Goal: Task Accomplishment & Management: Use online tool/utility

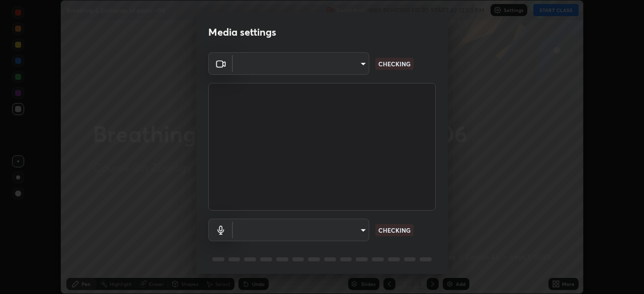
scroll to position [36, 0]
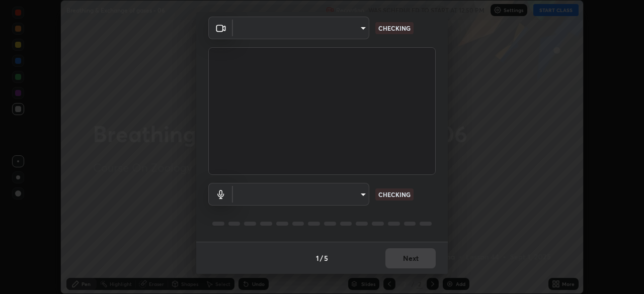
type input "8e51ced37930e971e34d94304a72bdf124377ca82fa83f25b6b4e34e328f1921"
type input "default"
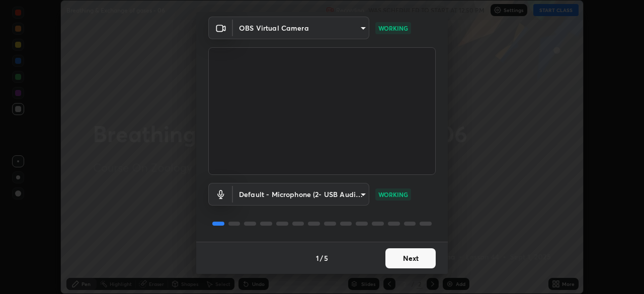
click at [413, 259] on button "Next" at bounding box center [410, 259] width 50 height 20
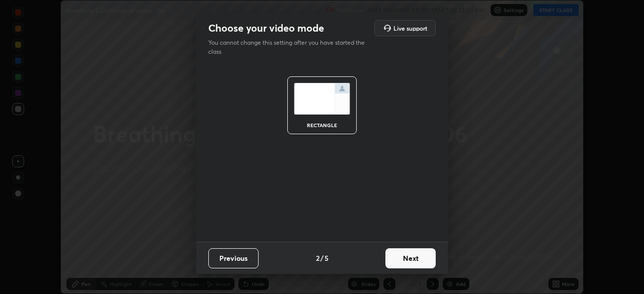
scroll to position [0, 0]
click at [413, 258] on button "Next" at bounding box center [410, 259] width 50 height 20
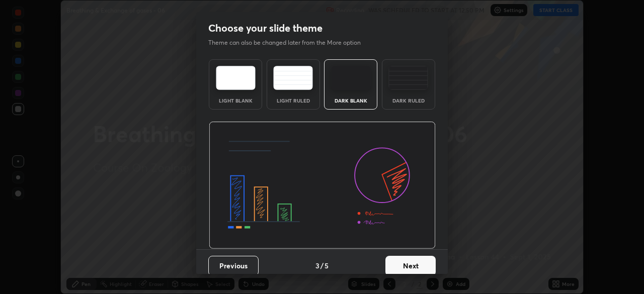
click at [410, 264] on button "Next" at bounding box center [410, 266] width 50 height 20
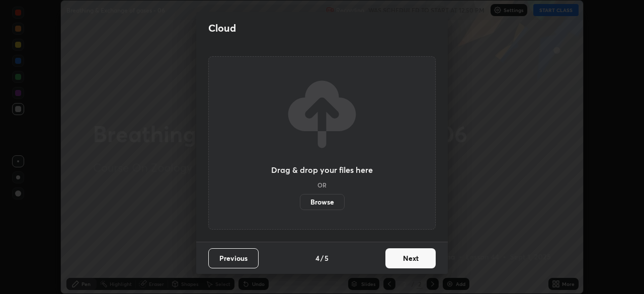
click at [334, 204] on label "Browse" at bounding box center [322, 202] width 45 height 16
click at [300, 204] on input "Browse" at bounding box center [300, 202] width 0 height 16
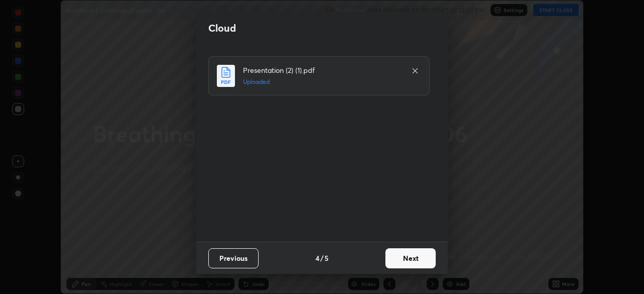
click at [404, 259] on button "Next" at bounding box center [410, 259] width 50 height 20
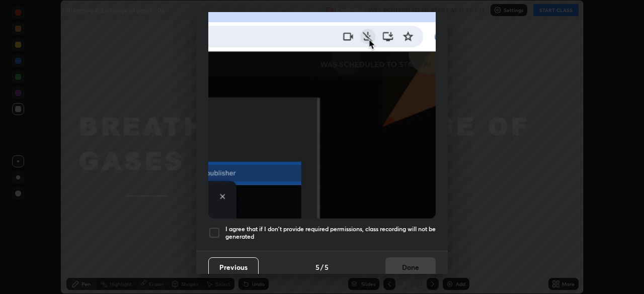
scroll to position [241, 0]
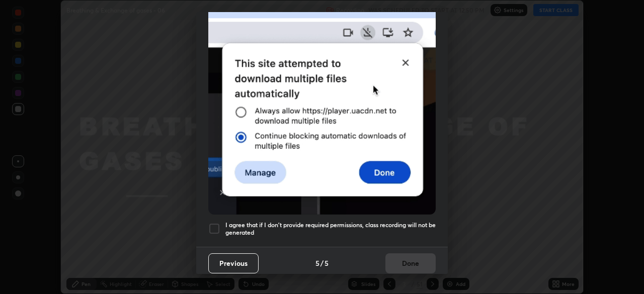
click at [214, 224] on div at bounding box center [214, 229] width 12 height 12
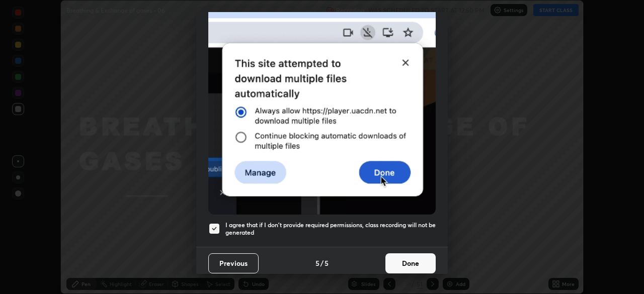
click at [396, 260] on button "Done" at bounding box center [410, 264] width 50 height 20
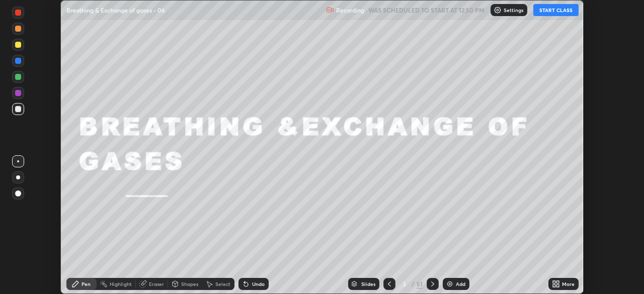
click at [547, 9] on button "START CLASS" at bounding box center [555, 10] width 45 height 12
click at [364, 286] on div "Slides" at bounding box center [368, 284] width 14 height 5
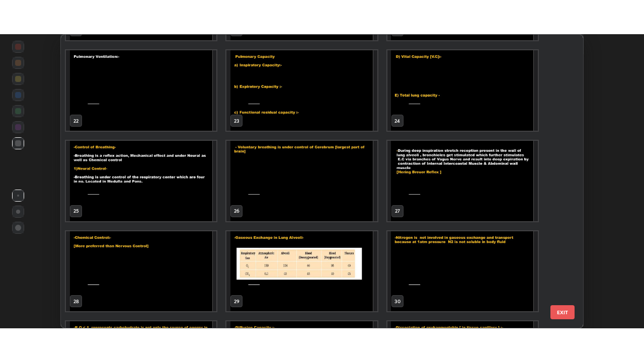
scroll to position [620, 0]
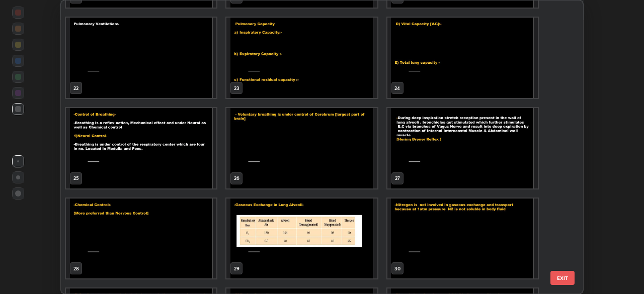
click at [205, 168] on img "grid" at bounding box center [141, 148] width 150 height 80
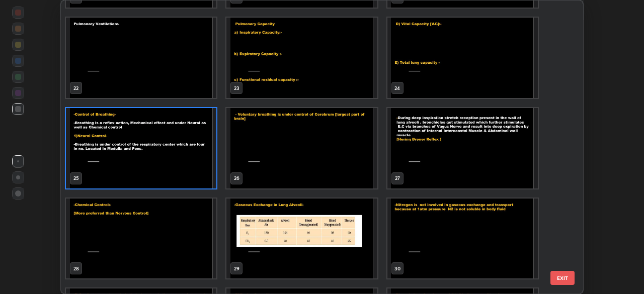
click at [203, 169] on img "grid" at bounding box center [141, 148] width 150 height 80
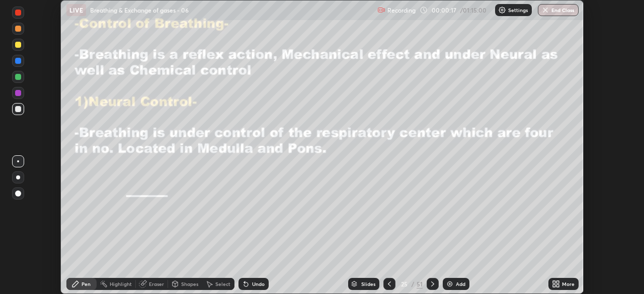
click at [203, 168] on img "grid" at bounding box center [141, 148] width 150 height 80
click at [554, 286] on icon at bounding box center [554, 286] width 3 height 3
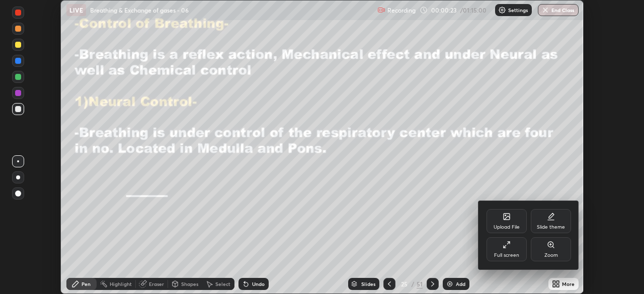
click at [495, 248] on div "Full screen" at bounding box center [506, 249] width 40 height 24
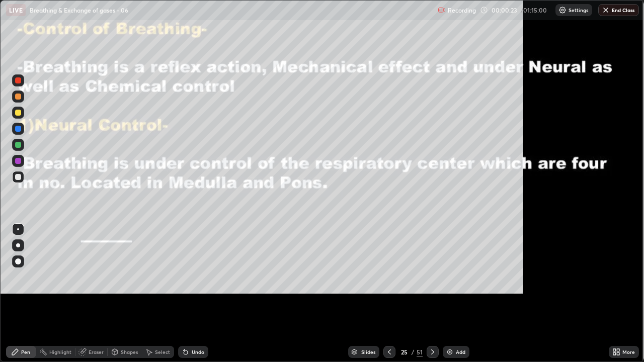
scroll to position [362, 644]
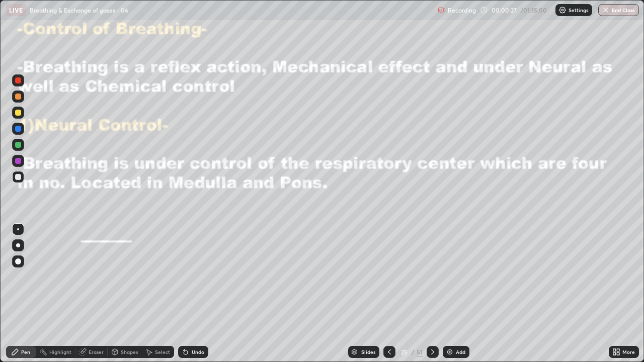
click at [388, 294] on icon at bounding box center [389, 352] width 8 height 8
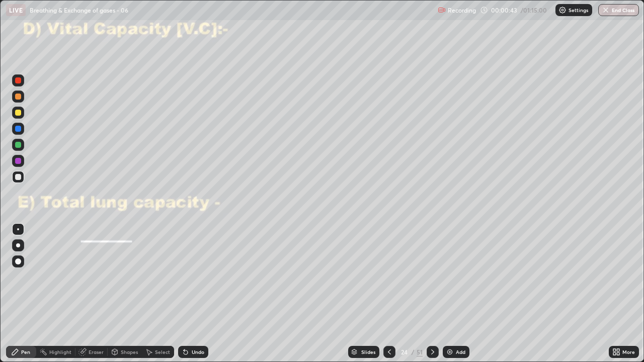
click at [432, 294] on icon at bounding box center [433, 352] width 8 height 8
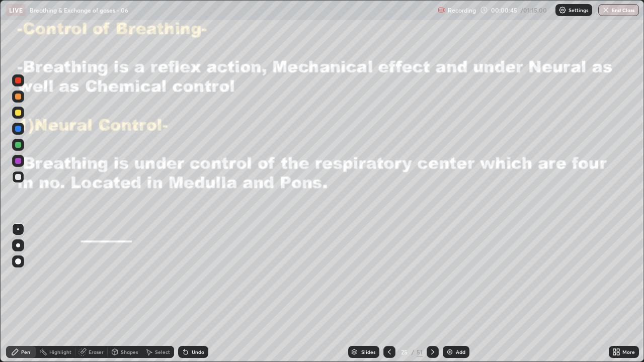
click at [23, 146] on div at bounding box center [18, 145] width 12 height 12
click at [18, 146] on div at bounding box center [18, 145] width 6 height 6
click at [18, 163] on div at bounding box center [18, 161] width 6 height 6
click at [19, 110] on div at bounding box center [18, 113] width 6 height 6
click at [16, 176] on div at bounding box center [18, 177] width 6 height 6
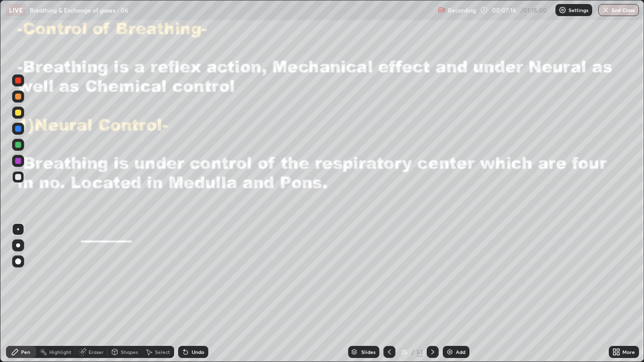
click at [18, 131] on div at bounding box center [18, 129] width 6 height 6
click at [18, 99] on div at bounding box center [18, 97] width 6 height 6
click at [192, 294] on div "Undo" at bounding box center [198, 352] width 13 height 5
click at [198, 294] on div "Undo" at bounding box center [198, 352] width 13 height 5
click at [189, 294] on div "Undo" at bounding box center [193, 352] width 30 height 12
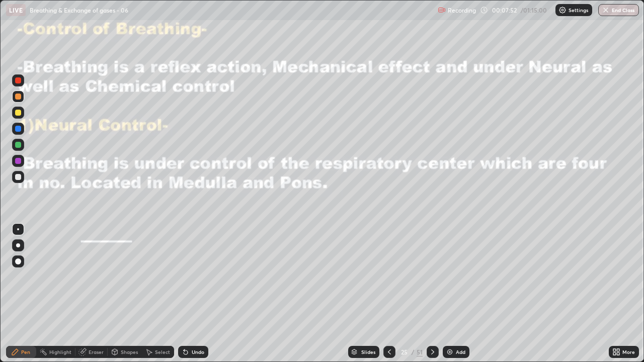
click at [186, 294] on icon at bounding box center [186, 352] width 8 height 8
click at [190, 294] on div "Undo" at bounding box center [193, 352] width 30 height 12
click at [186, 294] on icon at bounding box center [186, 352] width 8 height 8
click at [189, 294] on div "Undo" at bounding box center [193, 352] width 30 height 12
click at [91, 294] on div "Eraser" at bounding box center [96, 352] width 15 height 5
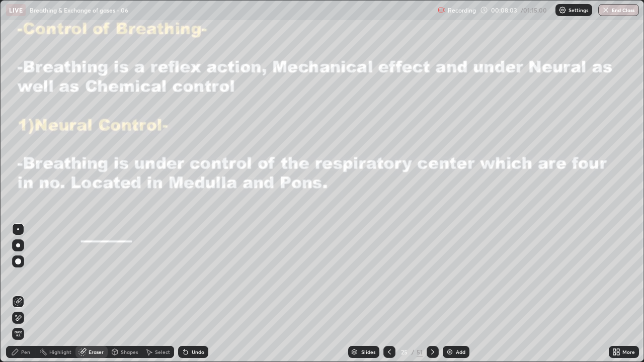
click at [17, 294] on icon at bounding box center [15, 352] width 8 height 8
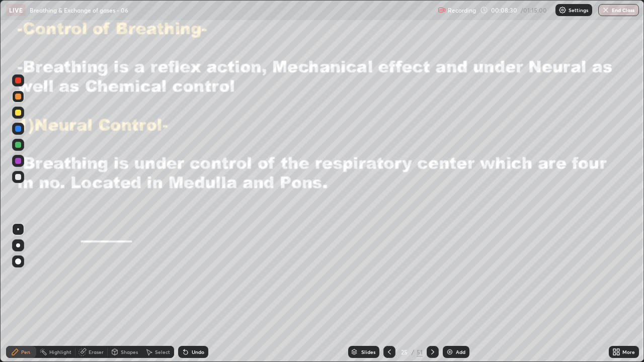
click at [194, 294] on div "Undo" at bounding box center [198, 352] width 13 height 5
click at [19, 143] on div at bounding box center [18, 145] width 6 height 6
click at [199, 294] on div "Undo" at bounding box center [193, 352] width 30 height 12
click at [189, 294] on div "Undo" at bounding box center [193, 352] width 30 height 12
click at [191, 294] on div "Undo" at bounding box center [193, 352] width 30 height 12
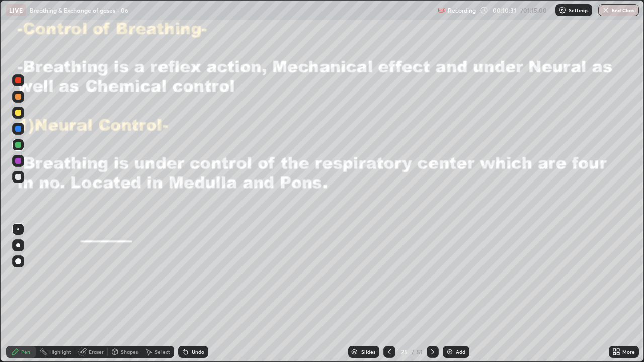
click at [97, 294] on div "Eraser" at bounding box center [96, 352] width 15 height 5
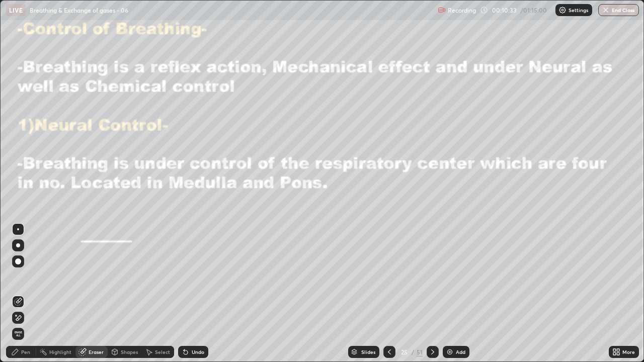
click at [26, 294] on div "Pen" at bounding box center [25, 352] width 9 height 5
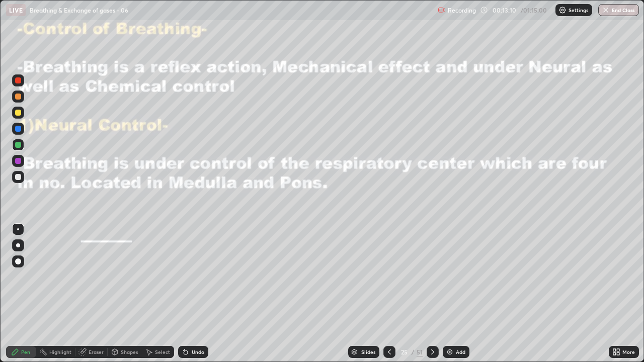
click at [450, 294] on div "Add" at bounding box center [456, 352] width 27 height 12
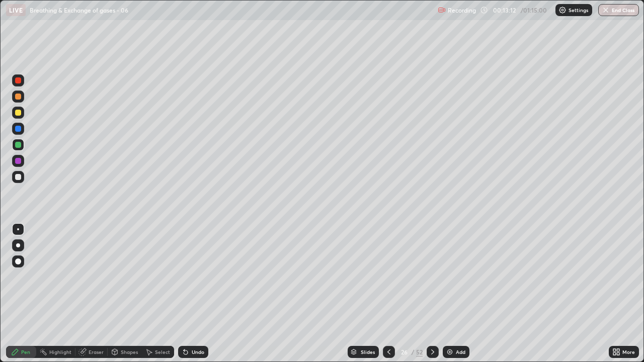
click at [18, 176] on div at bounding box center [18, 177] width 6 height 6
click at [16, 163] on div at bounding box center [18, 161] width 6 height 6
click at [17, 145] on div at bounding box center [18, 145] width 6 height 6
click at [18, 114] on div at bounding box center [18, 113] width 6 height 6
click at [19, 145] on div at bounding box center [18, 145] width 6 height 6
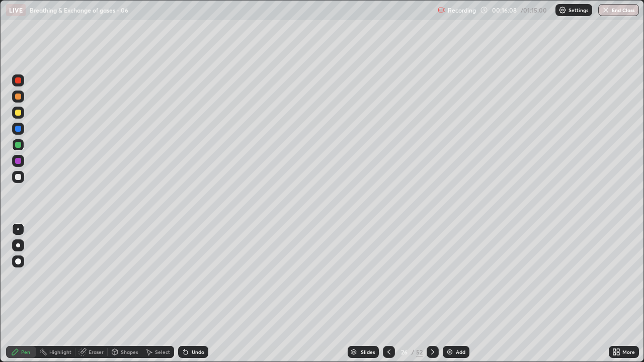
click at [16, 145] on div at bounding box center [18, 145] width 6 height 6
click at [18, 178] on div at bounding box center [18, 177] width 6 height 6
click at [454, 294] on div "Add" at bounding box center [456, 352] width 27 height 12
click at [17, 109] on div at bounding box center [18, 113] width 12 height 12
click at [193, 294] on div "Undo" at bounding box center [193, 352] width 30 height 12
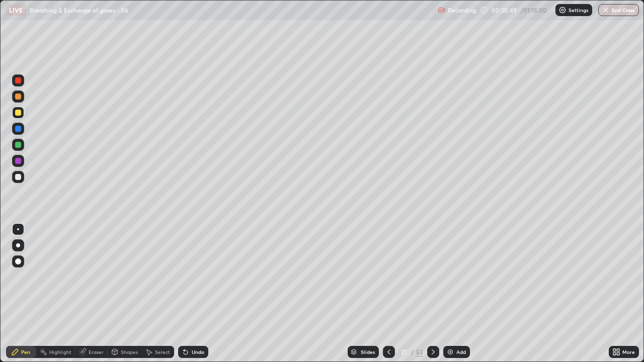
click at [22, 178] on div at bounding box center [18, 177] width 12 height 12
click at [22, 162] on div at bounding box center [18, 161] width 12 height 12
click at [22, 145] on div at bounding box center [18, 145] width 12 height 12
click at [199, 294] on div "Undo" at bounding box center [193, 352] width 30 height 12
click at [198, 294] on div "Undo" at bounding box center [198, 352] width 13 height 5
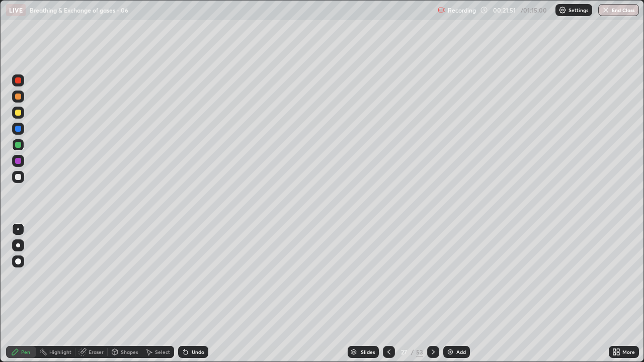
click at [197, 294] on div "Undo" at bounding box center [198, 352] width 13 height 5
click at [198, 294] on div "Undo" at bounding box center [198, 352] width 13 height 5
click at [22, 178] on div at bounding box center [18, 177] width 12 height 12
click at [19, 129] on div at bounding box center [18, 129] width 6 height 6
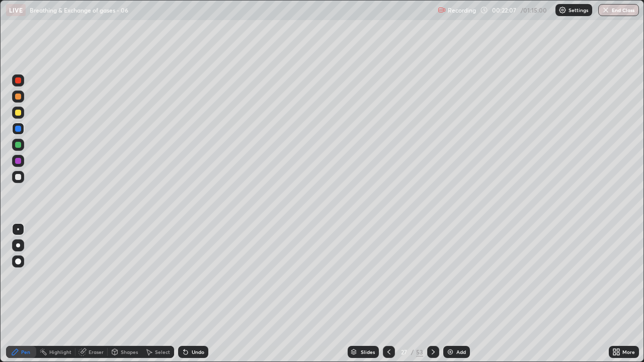
click at [19, 177] on div at bounding box center [18, 177] width 6 height 6
click at [21, 162] on div at bounding box center [18, 161] width 12 height 12
click at [89, 294] on div "Eraser" at bounding box center [96, 352] width 15 height 5
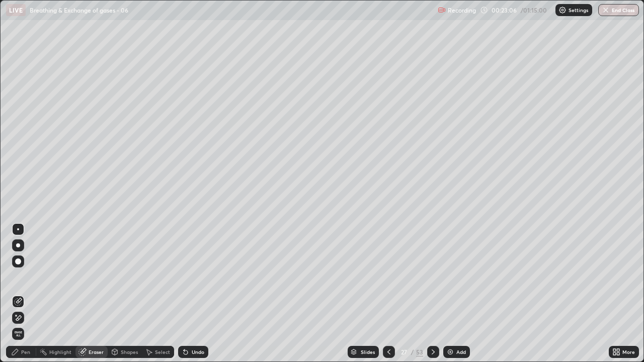
click at [26, 294] on div "Pen" at bounding box center [25, 352] width 9 height 5
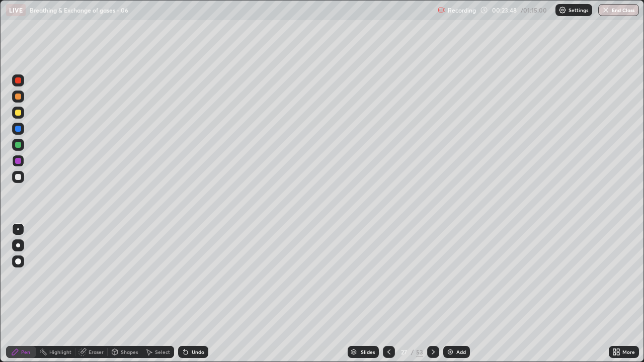
click at [17, 177] on div at bounding box center [18, 177] width 6 height 6
click at [189, 294] on div "Undo" at bounding box center [193, 352] width 30 height 12
click at [192, 294] on div "Undo" at bounding box center [198, 352] width 13 height 5
click at [450, 294] on img at bounding box center [450, 352] width 8 height 8
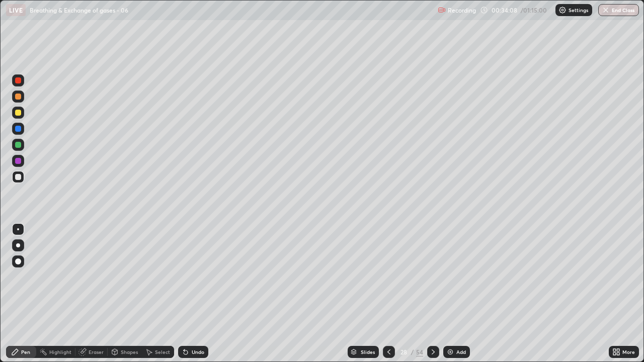
click at [15, 111] on div at bounding box center [18, 113] width 6 height 6
click at [22, 177] on div at bounding box center [18, 177] width 12 height 12
click at [198, 294] on div "Undo" at bounding box center [198, 352] width 13 height 5
click at [193, 294] on div "Undo" at bounding box center [193, 352] width 30 height 12
click at [191, 294] on div "Undo" at bounding box center [193, 352] width 30 height 12
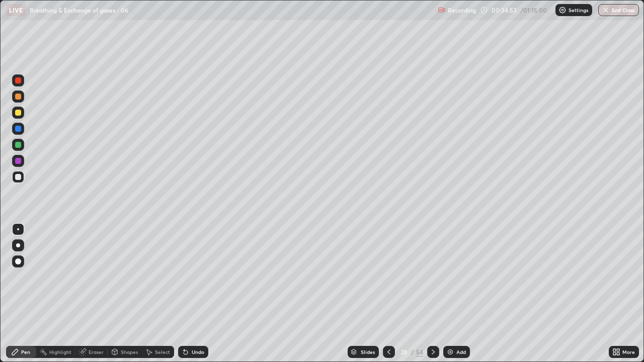
click at [191, 294] on div "Undo" at bounding box center [193, 352] width 30 height 12
click at [17, 115] on div at bounding box center [18, 113] width 6 height 6
click at [20, 176] on div at bounding box center [18, 177] width 6 height 6
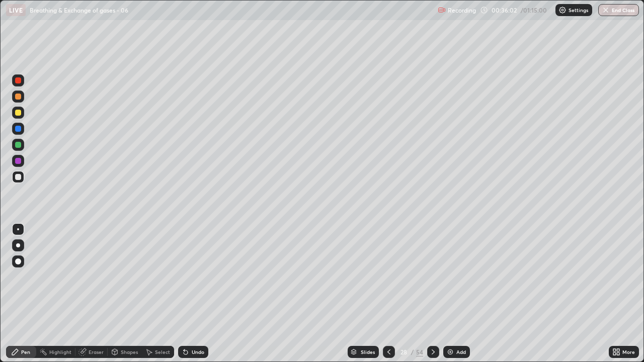
click at [18, 161] on div at bounding box center [18, 161] width 6 height 6
click at [199, 294] on div "Undo" at bounding box center [193, 352] width 30 height 12
click at [96, 294] on div "Eraser" at bounding box center [96, 352] width 15 height 5
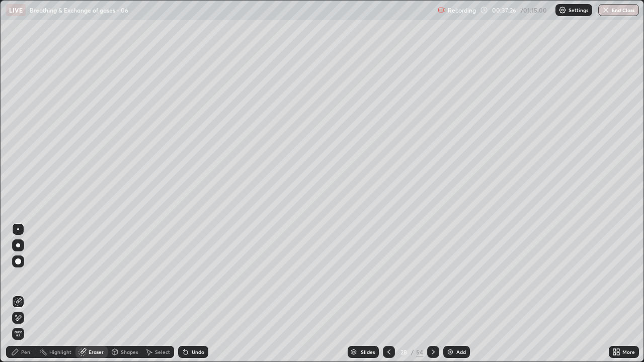
click at [22, 294] on div "Pen" at bounding box center [25, 352] width 9 height 5
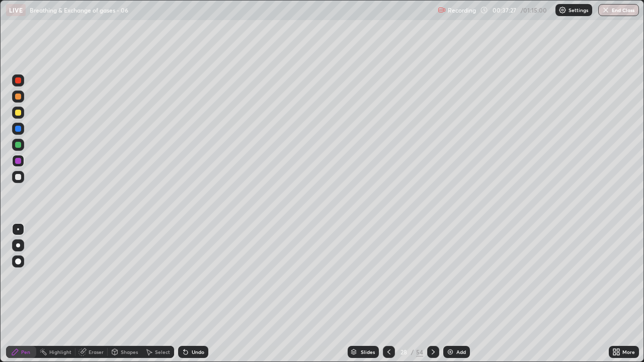
click at [18, 176] on div at bounding box center [18, 177] width 6 height 6
click at [18, 130] on div at bounding box center [18, 129] width 6 height 6
click at [19, 111] on div at bounding box center [18, 113] width 6 height 6
click at [18, 81] on div at bounding box center [18, 80] width 6 height 6
click at [18, 130] on div at bounding box center [18, 129] width 6 height 6
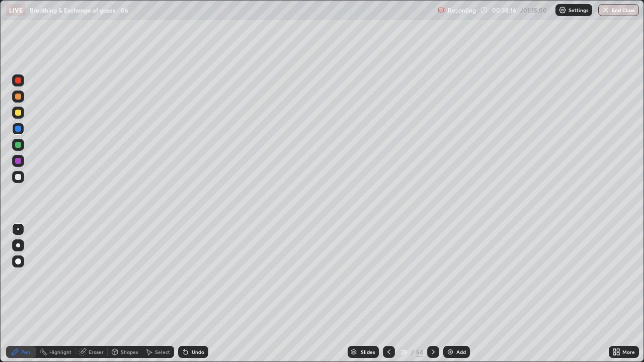
click at [18, 173] on div at bounding box center [18, 177] width 12 height 12
click at [18, 176] on div at bounding box center [18, 177] width 6 height 6
click at [19, 145] on div at bounding box center [18, 145] width 6 height 6
click at [16, 175] on div at bounding box center [18, 177] width 6 height 6
click at [193, 294] on div "Undo" at bounding box center [198, 352] width 13 height 5
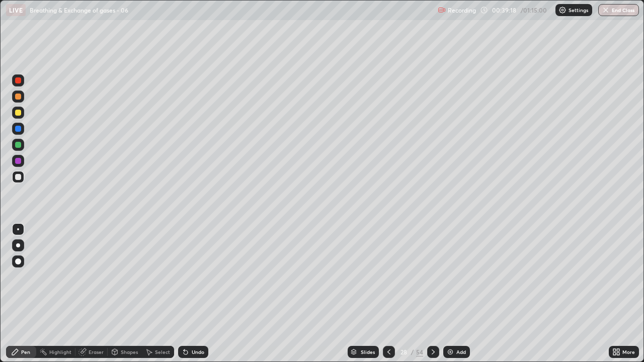
click at [196, 294] on div "Undo" at bounding box center [193, 352] width 30 height 12
click at [195, 294] on div "Undo" at bounding box center [193, 352] width 30 height 12
click at [193, 294] on div "Undo" at bounding box center [198, 352] width 13 height 5
click at [18, 177] on div at bounding box center [18, 177] width 6 height 6
click at [18, 160] on div at bounding box center [18, 161] width 6 height 6
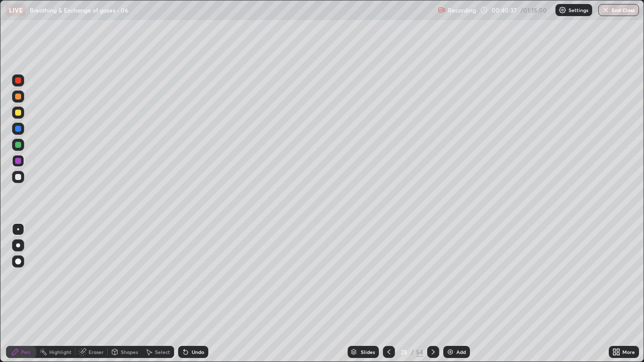
click at [18, 143] on div at bounding box center [18, 145] width 6 height 6
click at [91, 294] on div "Eraser" at bounding box center [96, 352] width 15 height 5
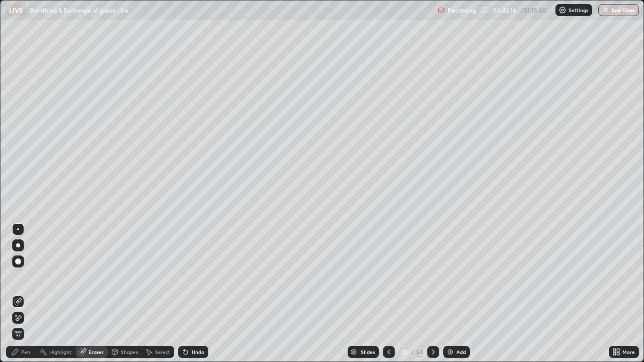
click at [28, 294] on div "Pen" at bounding box center [25, 352] width 9 height 5
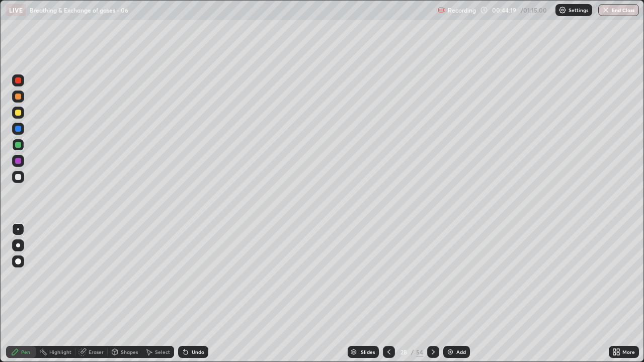
click at [432, 294] on icon at bounding box center [433, 352] width 8 height 8
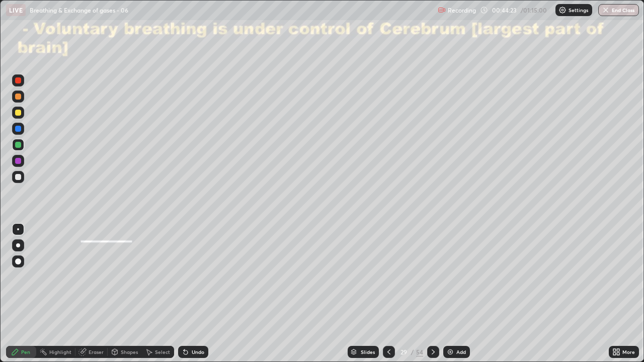
click at [18, 113] on div at bounding box center [18, 113] width 6 height 6
click at [17, 144] on div at bounding box center [18, 145] width 6 height 6
click at [432, 294] on icon at bounding box center [433, 352] width 8 height 8
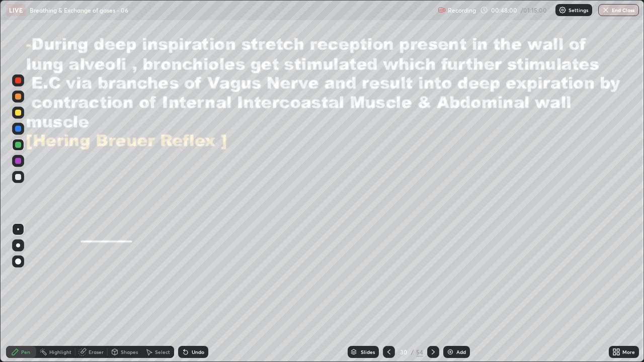
click at [387, 294] on icon at bounding box center [389, 352] width 8 height 8
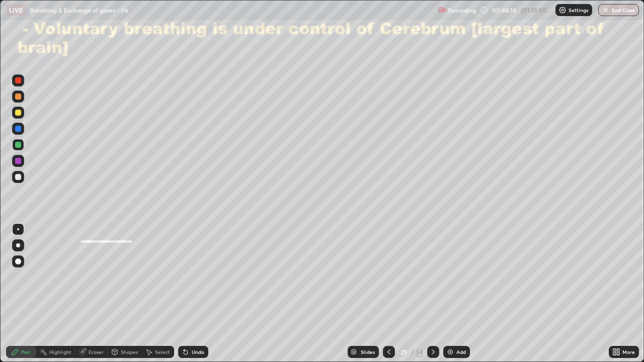
click at [432, 294] on icon at bounding box center [433, 352] width 8 height 8
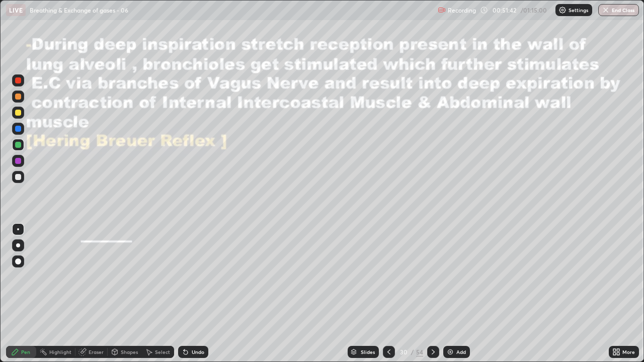
click at [429, 294] on icon at bounding box center [433, 352] width 8 height 8
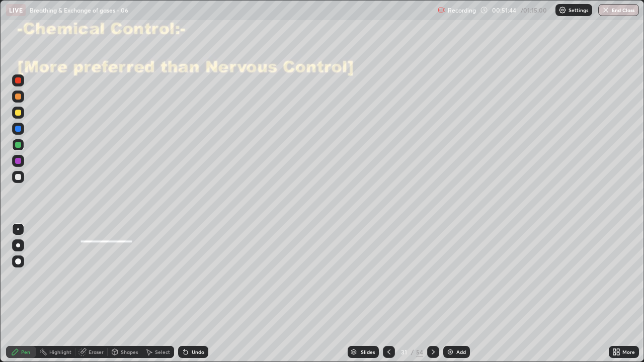
click at [18, 114] on div at bounding box center [18, 113] width 6 height 6
click at [18, 113] on div at bounding box center [18, 113] width 6 height 6
click at [17, 175] on div at bounding box center [18, 177] width 6 height 6
click at [19, 161] on div at bounding box center [18, 161] width 6 height 6
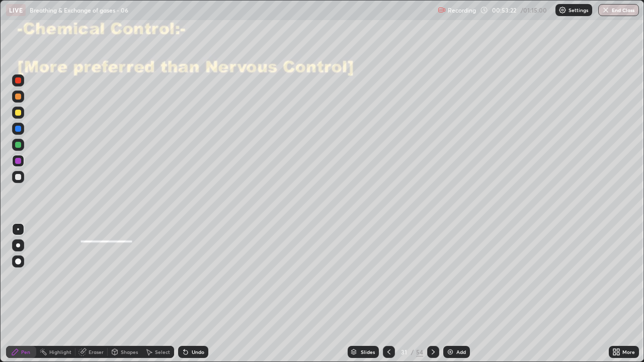
click at [22, 177] on div at bounding box center [18, 177] width 12 height 12
click at [187, 294] on div "Undo" at bounding box center [193, 352] width 30 height 12
click at [188, 294] on div "Undo" at bounding box center [193, 352] width 30 height 12
click at [192, 294] on div "Undo" at bounding box center [198, 352] width 13 height 5
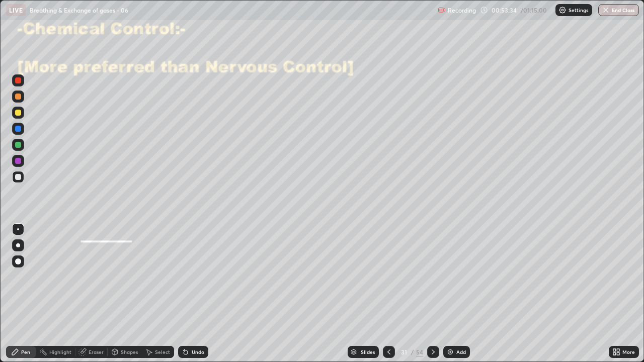
click at [192, 294] on div "Undo" at bounding box center [198, 352] width 13 height 5
click at [193, 294] on div "Undo" at bounding box center [198, 352] width 13 height 5
click at [192, 294] on div "Undo" at bounding box center [198, 352] width 13 height 5
click at [192, 294] on div "Undo" at bounding box center [193, 352] width 30 height 12
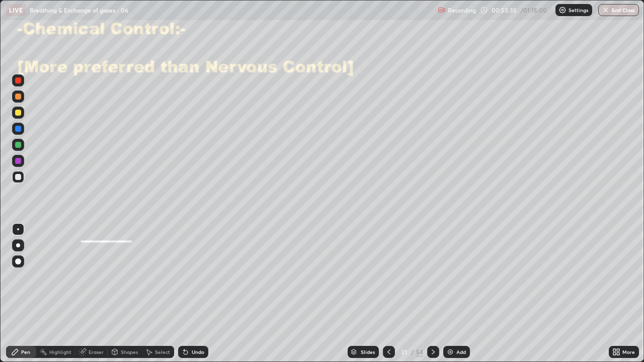
click at [192, 294] on div "Undo" at bounding box center [193, 352] width 30 height 12
click at [193, 294] on div "Undo" at bounding box center [193, 352] width 30 height 12
click at [194, 294] on div "Undo" at bounding box center [193, 352] width 30 height 12
click at [195, 294] on div "Undo" at bounding box center [193, 352] width 30 height 12
click at [196, 294] on div "Undo" at bounding box center [193, 352] width 30 height 12
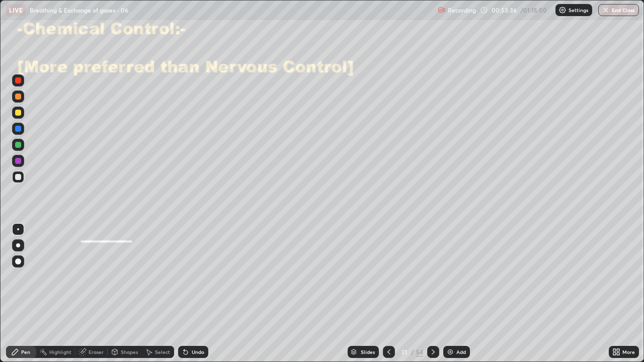
click at [196, 294] on div "Undo" at bounding box center [193, 352] width 30 height 12
click at [196, 294] on div "Undo" at bounding box center [198, 352] width 13 height 5
click at [197, 294] on div "Undo" at bounding box center [198, 352] width 13 height 5
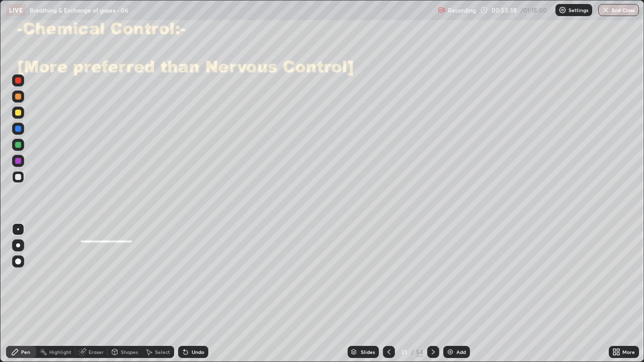
click at [198, 294] on div "Undo" at bounding box center [198, 352] width 13 height 5
click at [199, 294] on div "Undo" at bounding box center [193, 352] width 30 height 12
click at [202, 294] on div "Undo" at bounding box center [198, 352] width 13 height 5
click at [21, 163] on div at bounding box center [18, 161] width 12 height 12
click at [18, 176] on div at bounding box center [18, 177] width 6 height 6
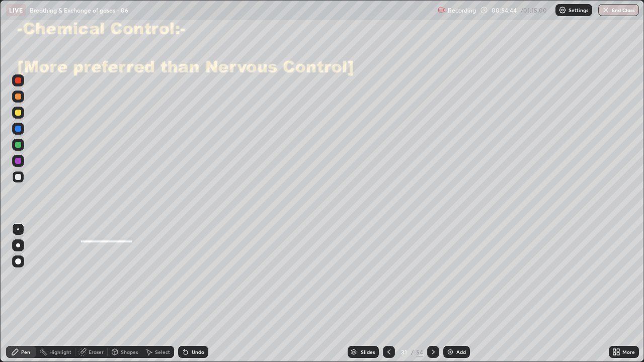
click at [92, 294] on div "Eraser" at bounding box center [96, 352] width 15 height 5
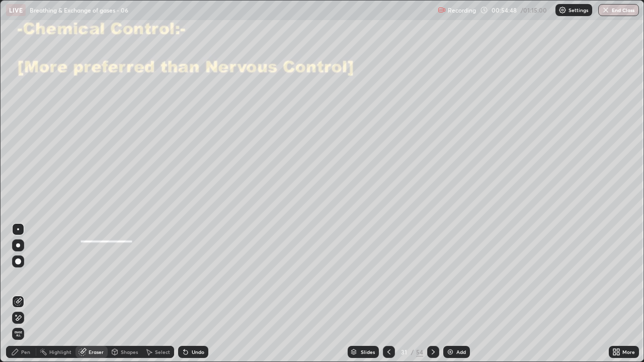
click at [21, 294] on div "Pen" at bounding box center [21, 352] width 30 height 12
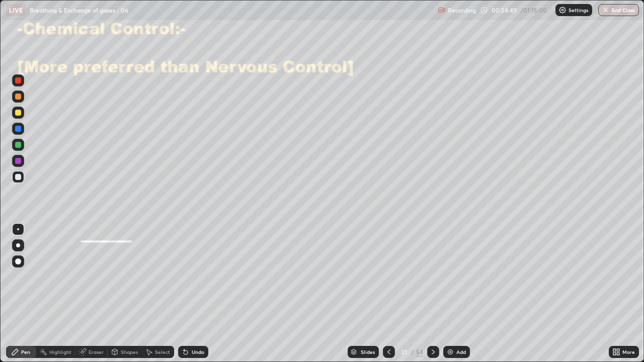
click at [19, 161] on div at bounding box center [18, 161] width 6 height 6
click at [93, 294] on div "Eraser" at bounding box center [96, 352] width 15 height 5
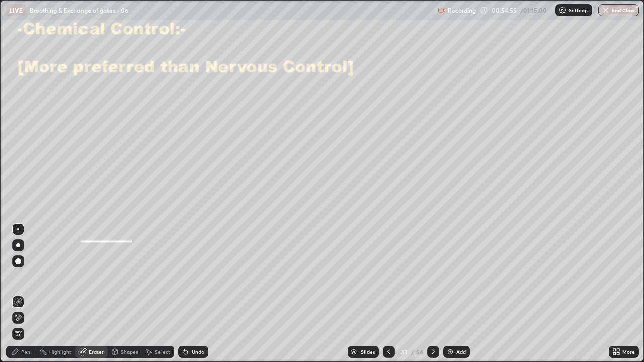
click at [22, 294] on div "Pen" at bounding box center [25, 352] width 9 height 5
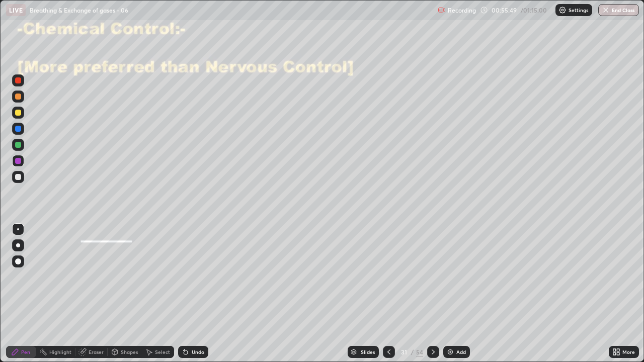
click at [96, 294] on div "Eraser" at bounding box center [96, 352] width 15 height 5
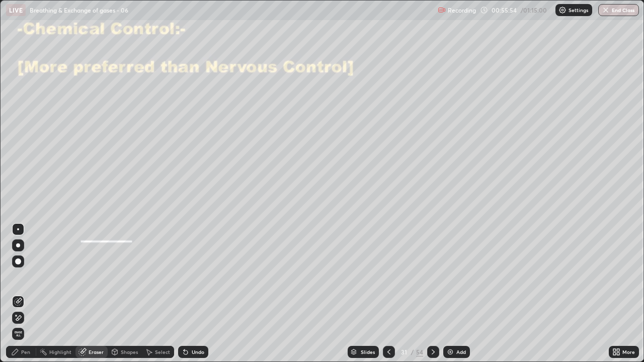
click at [25, 294] on div "Pen" at bounding box center [25, 352] width 9 height 5
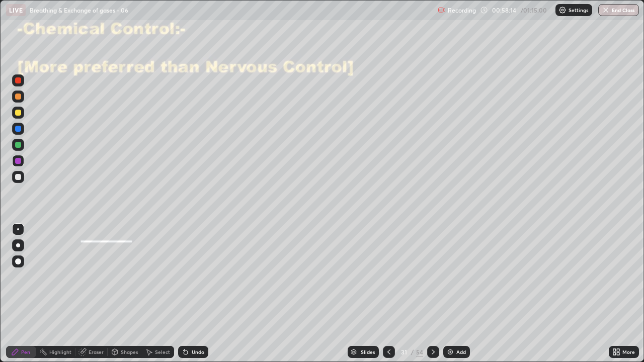
click at [432, 294] on icon at bounding box center [433, 352] width 8 height 8
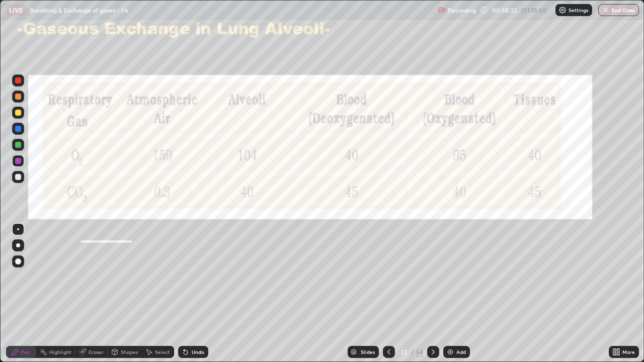
click at [17, 161] on div at bounding box center [18, 161] width 6 height 6
click at [431, 294] on icon at bounding box center [433, 352] width 8 height 8
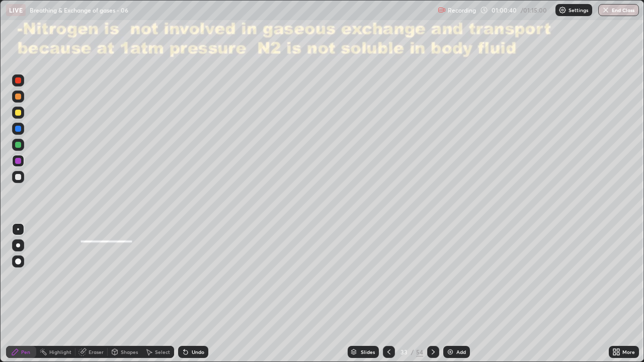
click at [383, 294] on div at bounding box center [389, 352] width 12 height 12
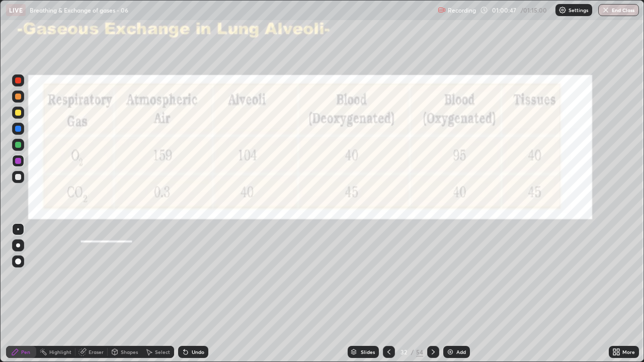
click at [16, 99] on div at bounding box center [18, 97] width 6 height 6
click at [193, 294] on div "Undo" at bounding box center [193, 352] width 30 height 12
click at [194, 294] on div "Undo" at bounding box center [193, 352] width 30 height 12
click at [427, 294] on div at bounding box center [433, 352] width 12 height 12
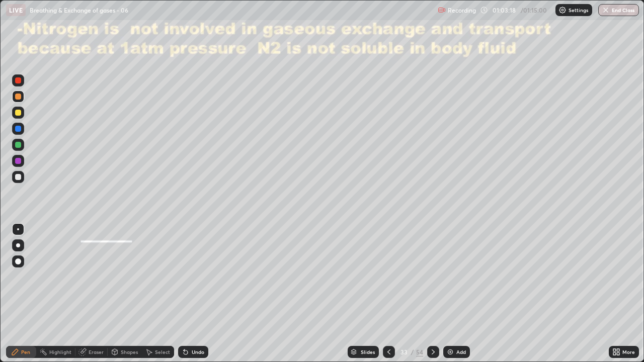
click at [432, 294] on icon at bounding box center [433, 352] width 8 height 8
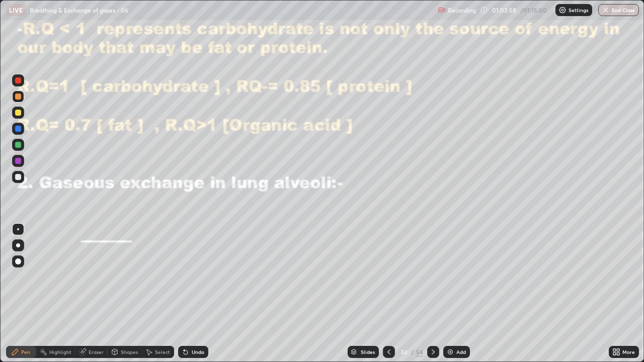
click at [18, 98] on div at bounding box center [18, 97] width 6 height 6
click at [605, 13] on img "button" at bounding box center [606, 10] width 8 height 8
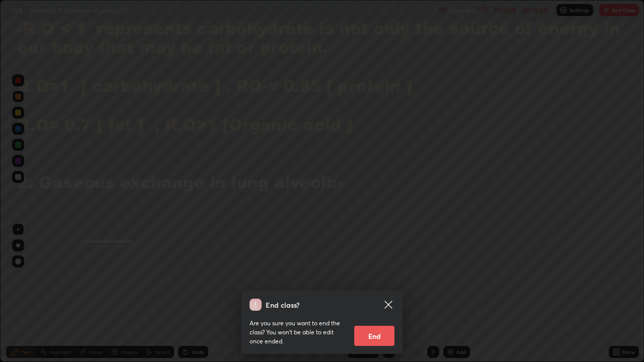
click at [363, 294] on button "End" at bounding box center [374, 336] width 40 height 20
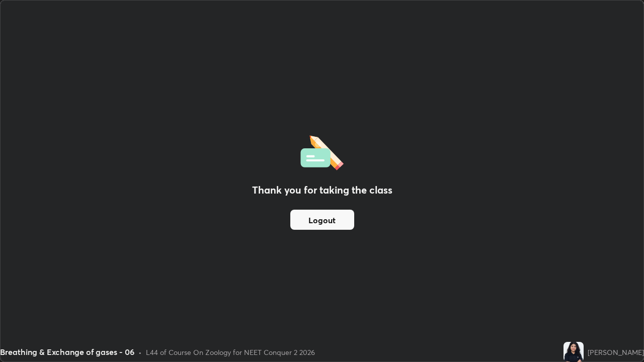
click at [321, 221] on button "Logout" at bounding box center [322, 220] width 64 height 20
